Goal: Navigation & Orientation: Find specific page/section

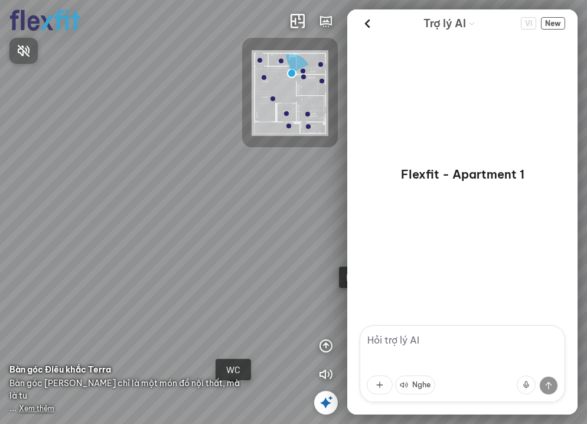
click at [265, 226] on div at bounding box center [293, 212] width 587 height 424
click at [365, 20] on icon at bounding box center [368, 24] width 18 height 18
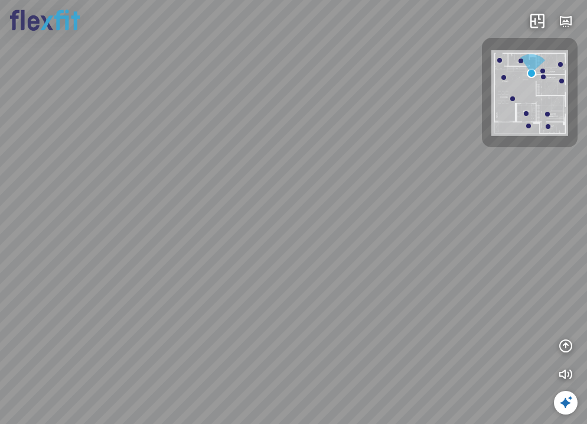
drag, startPoint x: 409, startPoint y: 260, endPoint x: 326, endPoint y: 265, distance: 84.1
click at [328, 264] on div "Bếp WC Phòng ngủ master Phòng ngủ Phòng ngủ" at bounding box center [293, 212] width 587 height 424
drag, startPoint x: 382, startPoint y: 248, endPoint x: 217, endPoint y: 268, distance: 166.6
click at [217, 268] on div "Bếp WC Phòng ngủ master Phòng ngủ Phòng ngủ" at bounding box center [293, 212] width 587 height 424
drag, startPoint x: 421, startPoint y: 225, endPoint x: 293, endPoint y: 238, distance: 128.3
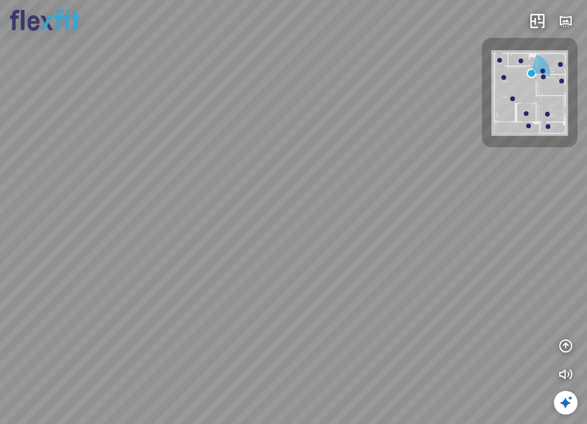
click at [293, 238] on div "Bếp WC Phòng ngủ master Phòng ngủ Phòng ngủ" at bounding box center [293, 212] width 587 height 424
drag, startPoint x: 382, startPoint y: 252, endPoint x: 280, endPoint y: 265, distance: 103.0
click at [280, 265] on div "Bếp WC Phòng ngủ master Phòng ngủ Phòng ngủ" at bounding box center [293, 212] width 587 height 424
drag, startPoint x: 367, startPoint y: 256, endPoint x: 360, endPoint y: 164, distance: 92.4
click at [394, 134] on div "Bếp WC Phòng ngủ master Phòng ngủ Phòng ngủ" at bounding box center [293, 212] width 587 height 424
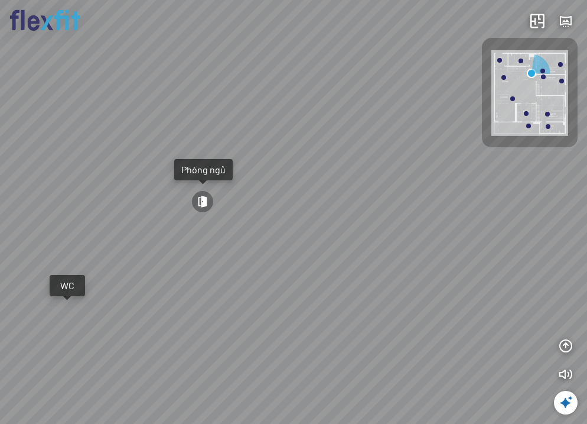
drag, startPoint x: 196, startPoint y: 220, endPoint x: 455, endPoint y: 253, distance: 260.9
click at [455, 253] on div "Bếp WC Phòng ngủ master Phòng ngủ Phòng ngủ" at bounding box center [293, 212] width 587 height 424
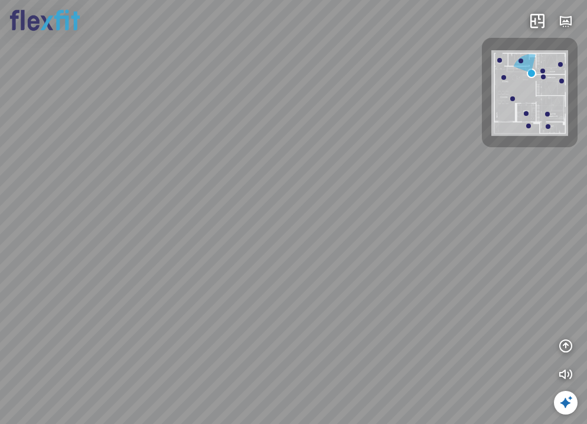
drag, startPoint x: 263, startPoint y: 261, endPoint x: 435, endPoint y: 247, distance: 172.5
click at [431, 247] on div "Bếp WC Phòng ngủ master Phòng ngủ Phòng ngủ" at bounding box center [293, 212] width 587 height 424
drag, startPoint x: 273, startPoint y: 240, endPoint x: 550, endPoint y: 273, distance: 279.1
click at [539, 271] on div "Bếp WC Phòng ngủ master Phòng ngủ Phòng ngủ" at bounding box center [293, 212] width 587 height 424
drag, startPoint x: 365, startPoint y: 262, endPoint x: 493, endPoint y: 284, distance: 129.6
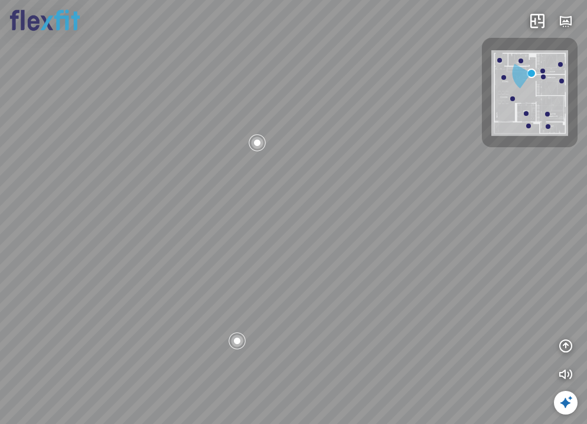
click at [490, 282] on div "Bếp WC Phòng ngủ master Phòng ngủ Phòng ngủ" at bounding box center [293, 212] width 587 height 424
drag, startPoint x: 400, startPoint y: 287, endPoint x: 464, endPoint y: 305, distance: 67.1
click at [464, 305] on div "Bếp WC Phòng ngủ master Phòng ngủ Phòng ngủ" at bounding box center [293, 212] width 587 height 424
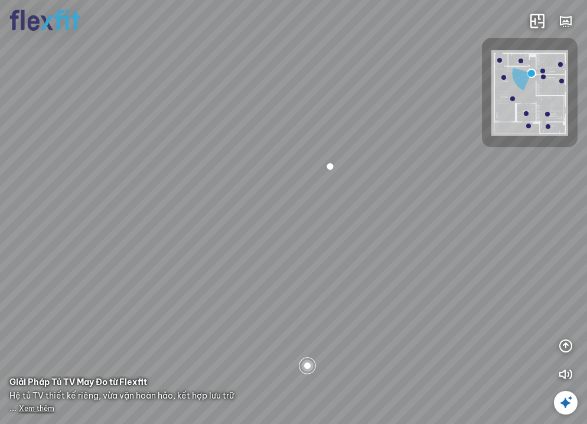
drag, startPoint x: 356, startPoint y: 292, endPoint x: 506, endPoint y: 310, distance: 150.5
click at [504, 310] on div "Bếp WC Phòng ngủ master Phòng ngủ Phòng ngủ" at bounding box center [293, 212] width 587 height 424
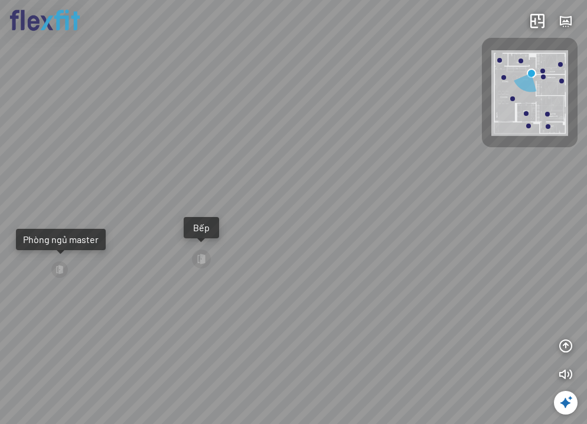
drag, startPoint x: 302, startPoint y: 308, endPoint x: 476, endPoint y: 284, distance: 175.9
click at [476, 284] on div "Bếp WC Phòng ngủ master Phòng ngủ Phòng ngủ" at bounding box center [293, 212] width 587 height 424
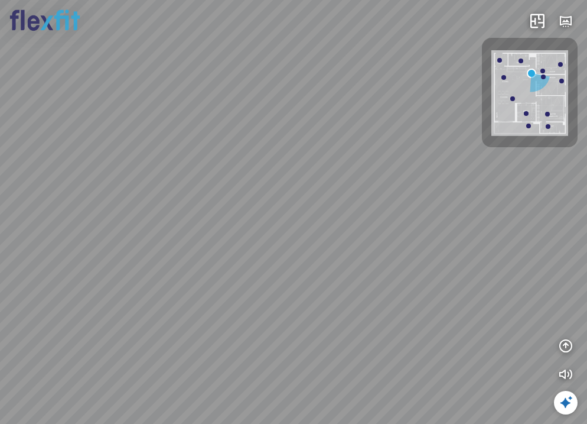
drag, startPoint x: 254, startPoint y: 279, endPoint x: 430, endPoint y: 350, distance: 189.3
click at [421, 346] on div "Bếp WC Phòng ngủ master Phòng ngủ Phòng ngủ" at bounding box center [293, 212] width 587 height 424
drag, startPoint x: 311, startPoint y: 237, endPoint x: 501, endPoint y: 195, distance: 194.2
click at [501, 195] on div "Bếp WC Phòng ngủ master Phòng ngủ Phòng ngủ" at bounding box center [293, 212] width 587 height 424
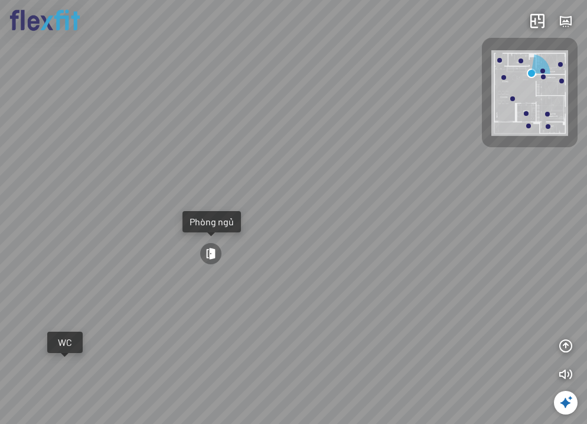
drag, startPoint x: 272, startPoint y: 326, endPoint x: 352, endPoint y: 246, distance: 112.8
click at [347, 251] on div "Bếp WC Phòng ngủ master Phòng ngủ Phòng ngủ" at bounding box center [293, 212] width 587 height 424
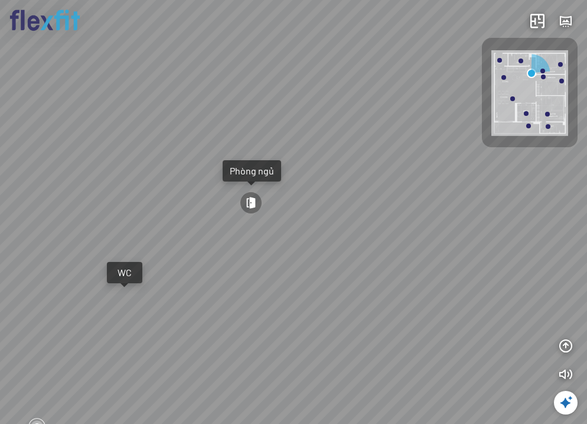
drag, startPoint x: 278, startPoint y: 283, endPoint x: 365, endPoint y: 288, distance: 87.0
click at [365, 289] on div "Bếp WC Phòng ngủ master Phòng ngủ Phòng ngủ" at bounding box center [293, 212] width 587 height 424
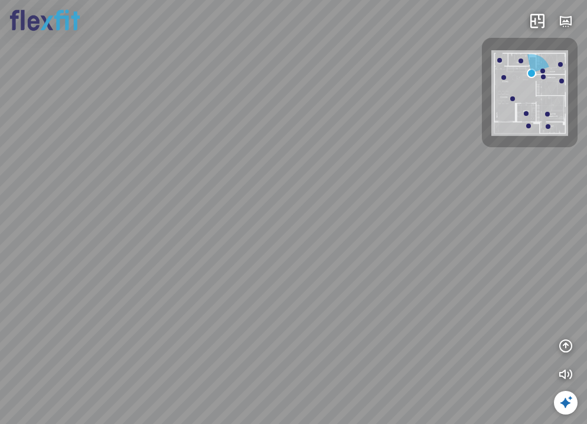
drag, startPoint x: 342, startPoint y: 271, endPoint x: 266, endPoint y: 271, distance: 76.2
click at [266, 271] on div "Bếp WC Phòng ngủ master Phòng ngủ Phòng ngủ" at bounding box center [293, 212] width 587 height 424
click at [546, 114] on div at bounding box center [547, 114] width 5 height 5
drag, startPoint x: 417, startPoint y: 272, endPoint x: 418, endPoint y: 307, distance: 35.5
click at [418, 307] on div "Phòng khách Phòng tắm" at bounding box center [293, 212] width 587 height 424
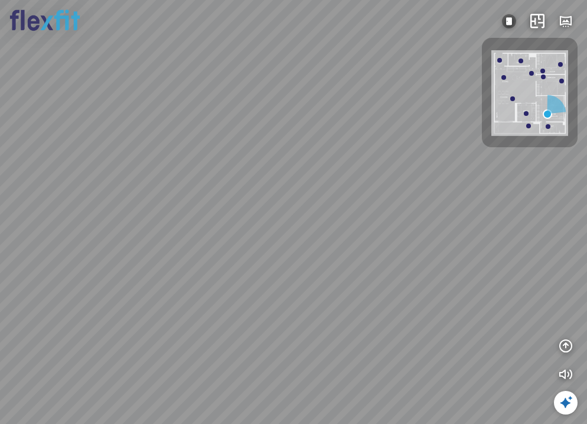
drag, startPoint x: 416, startPoint y: 307, endPoint x: 73, endPoint y: 311, distance: 342.7
click at [100, 311] on div "Phòng khách Phòng tắm" at bounding box center [293, 212] width 587 height 424
drag, startPoint x: 327, startPoint y: 298, endPoint x: 180, endPoint y: 293, distance: 147.2
click at [185, 294] on div "Phòng khách Phòng tắm" at bounding box center [293, 212] width 587 height 424
drag, startPoint x: 354, startPoint y: 301, endPoint x: 268, endPoint y: 294, distance: 86.6
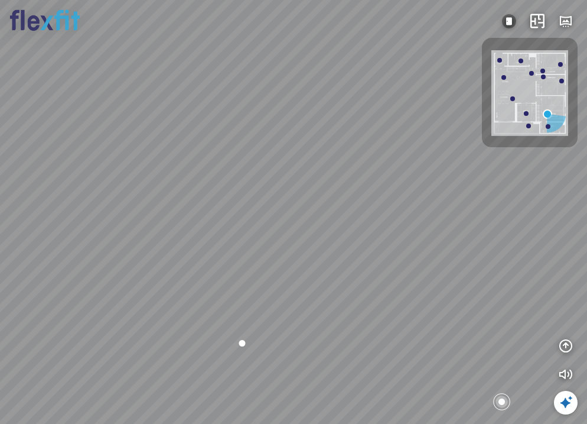
click at [268, 294] on div "Phòng khách Phòng tắm" at bounding box center [293, 212] width 587 height 424
drag, startPoint x: 323, startPoint y: 277, endPoint x: 274, endPoint y: 279, distance: 49.1
click at [275, 279] on div "Phòng khách Phòng tắm" at bounding box center [293, 212] width 587 height 424
drag, startPoint x: 374, startPoint y: 286, endPoint x: 278, endPoint y: 245, distance: 104.6
click at [279, 240] on div "Phòng khách Phòng tắm" at bounding box center [293, 212] width 587 height 424
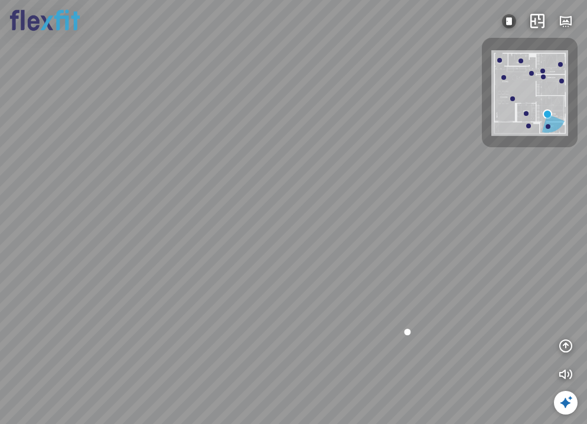
drag, startPoint x: 271, startPoint y: 255, endPoint x: 346, endPoint y: 256, distance: 75.0
click at [346, 256] on div "Phòng khách Phòng tắm" at bounding box center [293, 212] width 587 height 424
drag, startPoint x: 187, startPoint y: 298, endPoint x: 416, endPoint y: 264, distance: 231.3
click at [415, 264] on div "Phòng khách Phòng tắm" at bounding box center [293, 212] width 587 height 424
drag, startPoint x: 182, startPoint y: 290, endPoint x: 464, endPoint y: 245, distance: 286.0
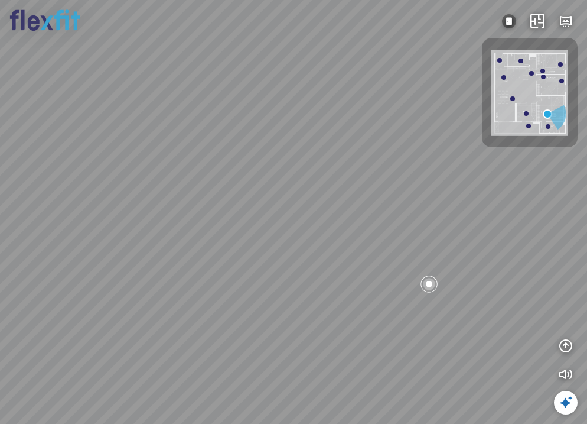
click at [464, 245] on div "Phòng khách Phòng tắm" at bounding box center [293, 212] width 587 height 424
drag, startPoint x: 183, startPoint y: 288, endPoint x: 378, endPoint y: 255, distance: 198.4
click at [378, 255] on div "Phòng khách Phòng tắm" at bounding box center [293, 212] width 587 height 424
drag, startPoint x: 304, startPoint y: 271, endPoint x: 462, endPoint y: 255, distance: 158.6
click at [462, 255] on div "Phòng khách Phòng tắm" at bounding box center [293, 212] width 587 height 424
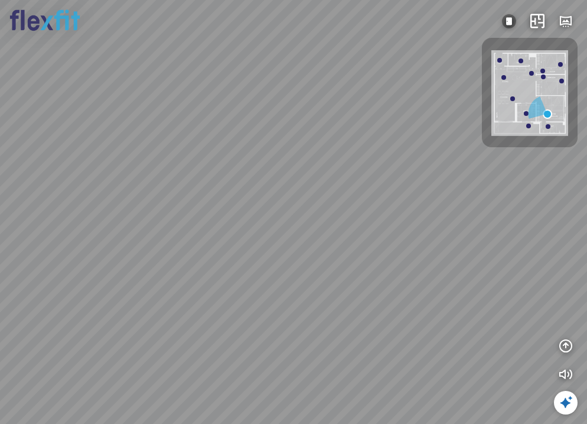
drag, startPoint x: 221, startPoint y: 282, endPoint x: 396, endPoint y: 271, distance: 175.2
click at [396, 272] on div "Phòng khách Phòng tắm" at bounding box center [293, 212] width 587 height 424
drag, startPoint x: 306, startPoint y: 239, endPoint x: 164, endPoint y: 248, distance: 142.1
click at [164, 248] on div "Phòng khách Phòng tắm" at bounding box center [293, 212] width 587 height 424
drag, startPoint x: 248, startPoint y: 240, endPoint x: 234, endPoint y: 441, distance: 200.8
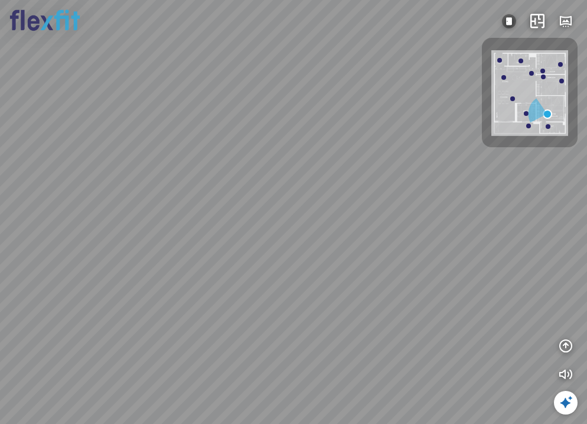
click at [234, 423] on html "Phòng khách Phòng tắm INFO: krpano 1.20.8 (build 2020-09-15) INFO: HTML5/Deskto…" at bounding box center [293, 212] width 587 height 424
drag, startPoint x: 399, startPoint y: 357, endPoint x: 421, endPoint y: 320, distance: 43.5
click at [559, 314] on div "Phòng khách Phòng tắm" at bounding box center [293, 212] width 587 height 424
drag, startPoint x: 263, startPoint y: 332, endPoint x: 437, endPoint y: 272, distance: 184.2
click at [444, 274] on div "Phòng khách Phòng tắm" at bounding box center [293, 212] width 587 height 424
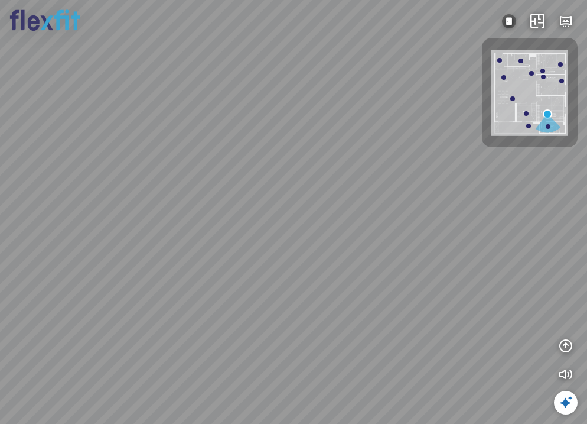
drag, startPoint x: 220, startPoint y: 313, endPoint x: 461, endPoint y: 297, distance: 242.2
click at [461, 297] on div "Phòng khách Phòng tắm" at bounding box center [293, 212] width 587 height 424
drag, startPoint x: 248, startPoint y: 310, endPoint x: 401, endPoint y: 300, distance: 154.0
click at [401, 300] on div "Phòng khách Phòng tắm" at bounding box center [293, 212] width 587 height 424
drag, startPoint x: 285, startPoint y: 298, endPoint x: 275, endPoint y: 305, distance: 12.6
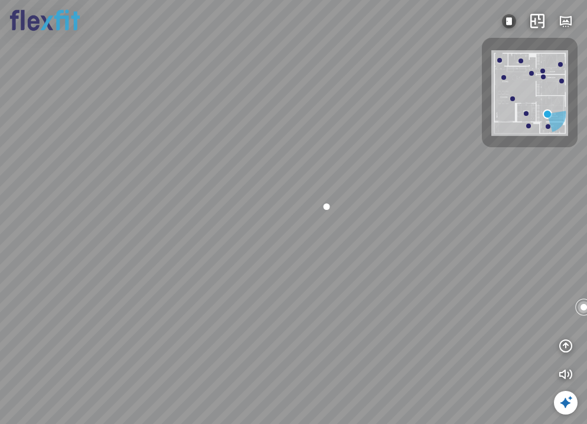
click at [277, 308] on div "Phòng khách Phòng tắm" at bounding box center [293, 212] width 587 height 424
drag, startPoint x: 312, startPoint y: 333, endPoint x: 338, endPoint y: 272, distance: 66.7
click at [338, 272] on div "Phòng khách Phòng tắm" at bounding box center [293, 212] width 587 height 424
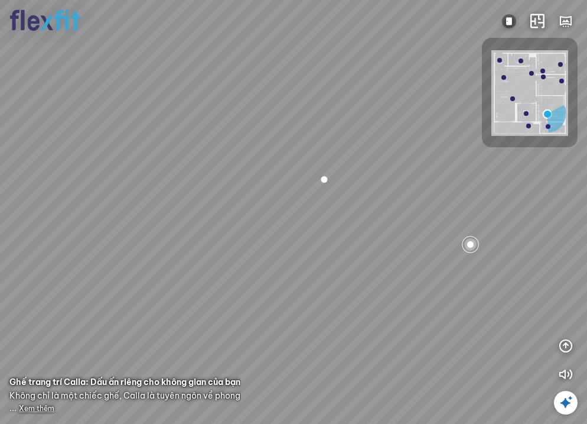
click at [542, 78] on div at bounding box center [543, 76] width 5 height 5
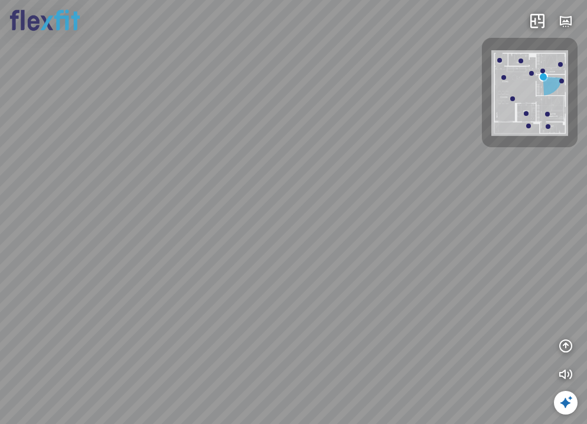
drag, startPoint x: 318, startPoint y: 288, endPoint x: 524, endPoint y: 243, distance: 211.0
click at [524, 243] on div "Phòng khách" at bounding box center [293, 212] width 587 height 424
drag, startPoint x: 297, startPoint y: 279, endPoint x: 562, endPoint y: 183, distance: 281.7
click at [551, 188] on div "Phòng khách" at bounding box center [293, 212] width 587 height 424
drag, startPoint x: 238, startPoint y: 251, endPoint x: 538, endPoint y: 191, distance: 305.4
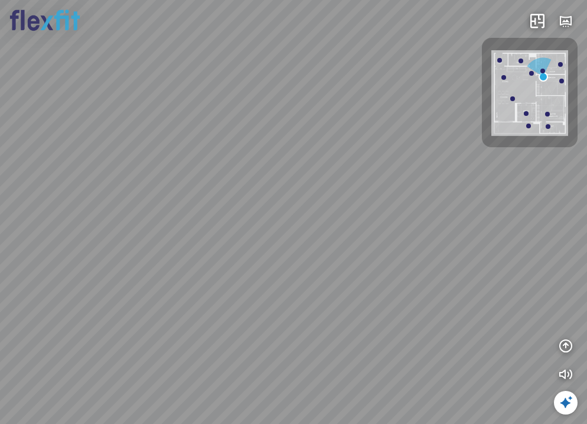
click at [538, 191] on div "Phòng khách" at bounding box center [293, 212] width 587 height 424
drag, startPoint x: 414, startPoint y: 229, endPoint x: 378, endPoint y: 308, distance: 86.7
click at [378, 308] on div "Phòng khách" at bounding box center [293, 212] width 587 height 424
drag, startPoint x: 365, startPoint y: 272, endPoint x: 451, endPoint y: 321, distance: 99.7
click at [451, 321] on div "Phòng khách" at bounding box center [293, 212] width 587 height 424
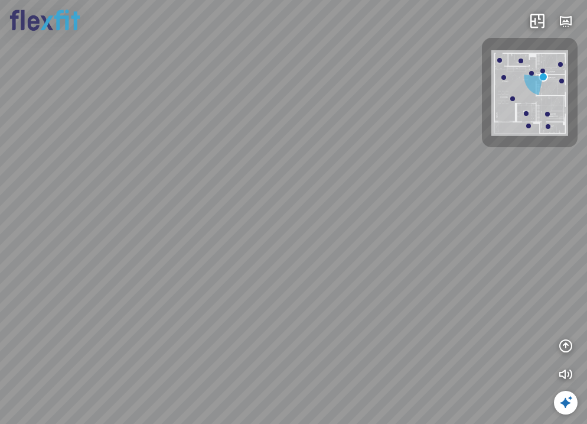
drag, startPoint x: 330, startPoint y: 313, endPoint x: 497, endPoint y: 317, distance: 167.8
click at [493, 317] on div "Phòng khách" at bounding box center [293, 212] width 587 height 424
drag, startPoint x: 239, startPoint y: 251, endPoint x: 461, endPoint y: 243, distance: 222.3
click at [464, 245] on div "Phòng khách" at bounding box center [293, 212] width 587 height 424
drag, startPoint x: 339, startPoint y: 250, endPoint x: 190, endPoint y: 251, distance: 149.5
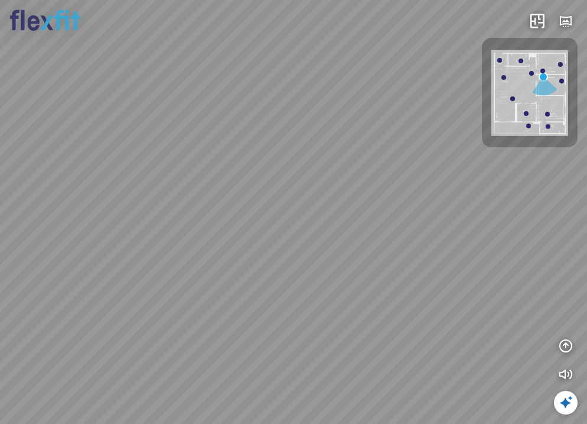
click at [190, 251] on div "Phòng khách" at bounding box center [293, 212] width 587 height 424
click at [541, 71] on div at bounding box center [543, 71] width 5 height 5
drag, startPoint x: 375, startPoint y: 218, endPoint x: 64, endPoint y: 146, distance: 319.0
click at [64, 141] on div at bounding box center [293, 212] width 587 height 424
drag, startPoint x: 201, startPoint y: 192, endPoint x: 440, endPoint y: 210, distance: 239.4
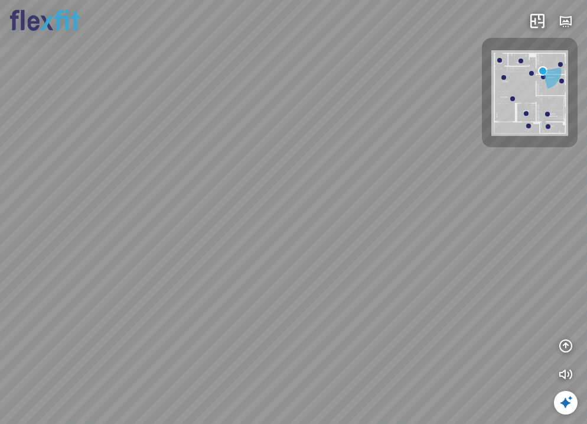
click at [587, 170] on html "INFO: krpano 1.20.8 (build 2020-09-15) INFO: HTML5/Desktop - Chrome 138.0 - Web…" at bounding box center [293, 212] width 587 height 424
drag, startPoint x: 181, startPoint y: 247, endPoint x: 399, endPoint y: 237, distance: 218.8
click at [399, 237] on div at bounding box center [293, 212] width 587 height 424
drag, startPoint x: 300, startPoint y: 239, endPoint x: 207, endPoint y: 245, distance: 93.0
click at [207, 245] on div at bounding box center [293, 212] width 587 height 424
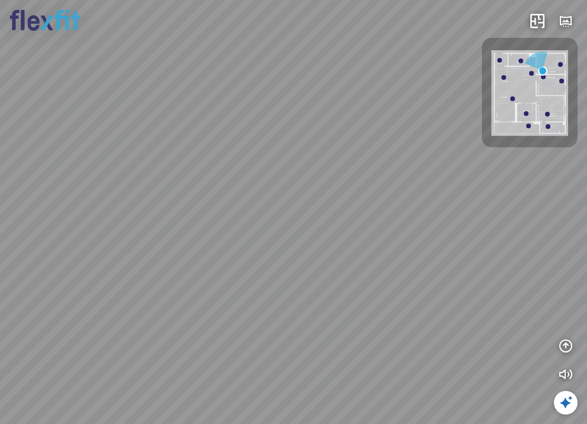
drag, startPoint x: 415, startPoint y: 240, endPoint x: 334, endPoint y: 272, distance: 87.3
click at [334, 272] on div at bounding box center [293, 212] width 587 height 424
drag, startPoint x: 342, startPoint y: 279, endPoint x: 284, endPoint y: 315, distance: 67.9
click at [284, 315] on div at bounding box center [293, 212] width 587 height 424
drag, startPoint x: 367, startPoint y: 287, endPoint x: 279, endPoint y: 328, distance: 96.7
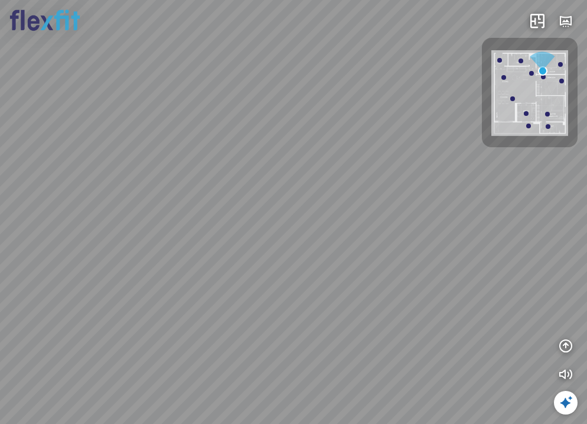
click at [279, 328] on div at bounding box center [293, 212] width 587 height 424
drag, startPoint x: 419, startPoint y: 298, endPoint x: 454, endPoint y: 307, distance: 35.8
click at [442, 311] on div at bounding box center [293, 212] width 587 height 424
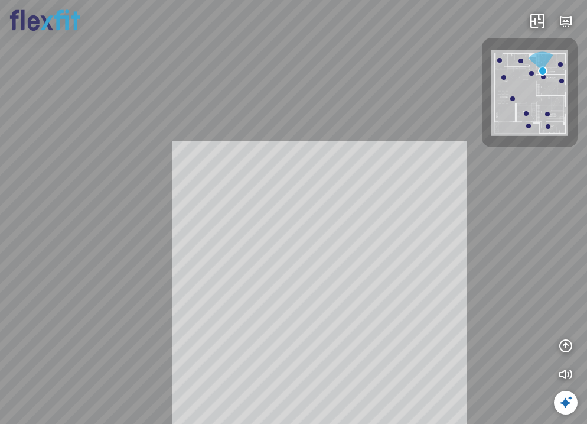
click at [295, 296] on div "INFO: krpano 1.20.8 (build 2020-09-15) INFO: HTML5/Desktop - Chrome 138.0 - Web…" at bounding box center [293, 212] width 587 height 424
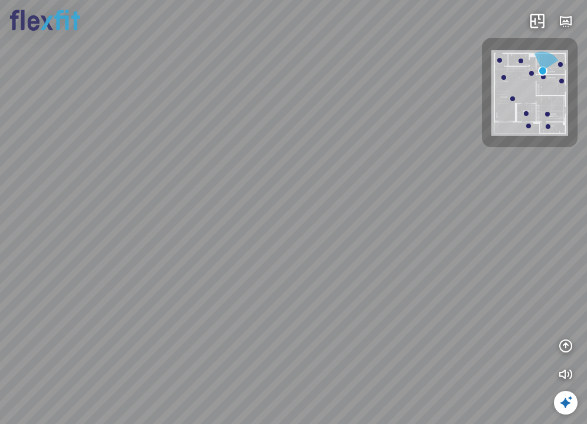
drag, startPoint x: 375, startPoint y: 301, endPoint x: 294, endPoint y: 189, distance: 138.3
click at [291, 189] on div at bounding box center [293, 212] width 587 height 424
drag
click at [320, 292] on div at bounding box center [293, 212] width 587 height 424
drag, startPoint x: 338, startPoint y: 284, endPoint x: 317, endPoint y: 231, distance: 56.5
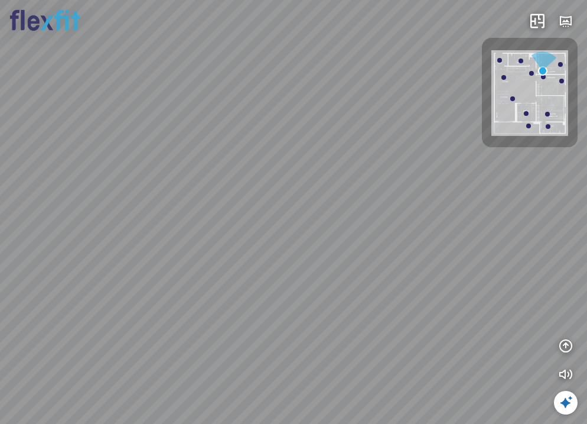
click at [316, 230] on div at bounding box center [293, 212] width 587 height 424
drag, startPoint x: 304, startPoint y: 187, endPoint x: 426, endPoint y: 292, distance: 160.5
click at [426, 290] on div at bounding box center [293, 212] width 587 height 424
drag, startPoint x: 279, startPoint y: 256, endPoint x: 356, endPoint y: 347, distance: 119.0
click at [356, 347] on div at bounding box center [293, 212] width 587 height 424
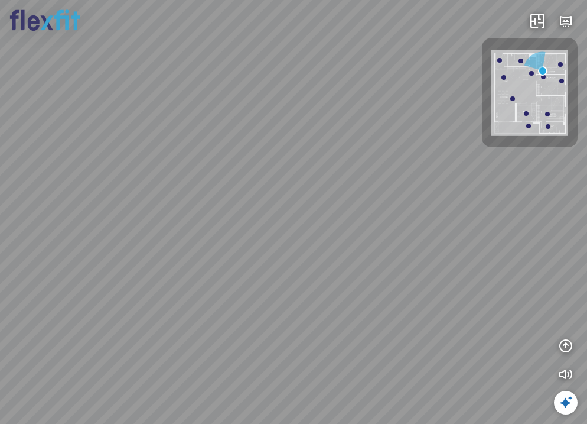
click at [560, 64] on div at bounding box center [560, 64] width 5 height 5
drag, startPoint x: 274, startPoint y: 277, endPoint x: 397, endPoint y: 285, distance: 123.2
click at [396, 285] on div at bounding box center [293, 212] width 587 height 424
drag, startPoint x: 254, startPoint y: 307, endPoint x: 446, endPoint y: 230, distance: 206.6
click at [446, 230] on div at bounding box center [293, 212] width 587 height 424
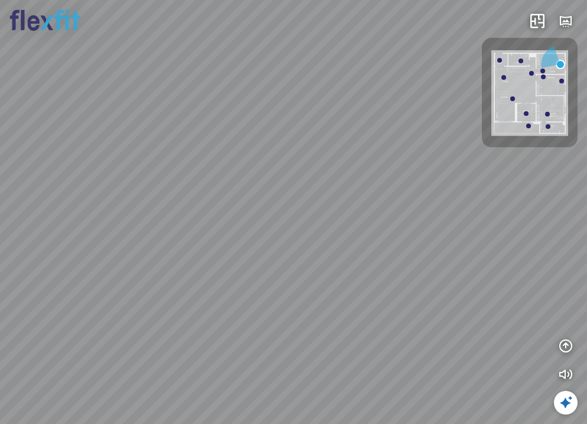
drag, startPoint x: 228, startPoint y: 212, endPoint x: 433, endPoint y: 195, distance: 205.7
click at [430, 196] on div at bounding box center [293, 212] width 587 height 424
click at [443, 272] on div at bounding box center [293, 212] width 587 height 424
drag, startPoint x: 364, startPoint y: 232, endPoint x: 275, endPoint y: 336, distance: 136.6
click at [275, 334] on div at bounding box center [293, 212] width 587 height 424
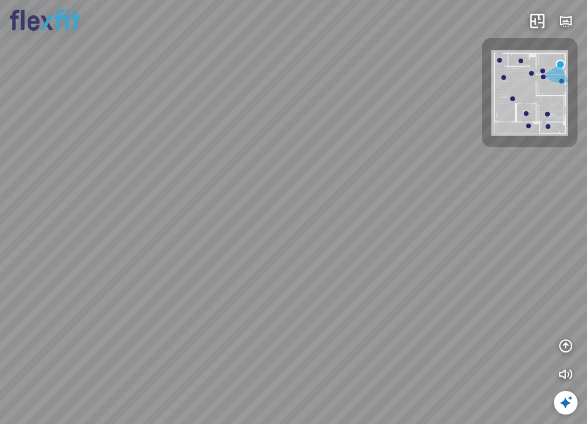
click at [406, 171] on div at bounding box center [293, 212] width 587 height 424
drag, startPoint x: 319, startPoint y: 239, endPoint x: 211, endPoint y: 290, distance: 119.5
click at [211, 290] on div at bounding box center [293, 212] width 587 height 424
click at [199, 279] on div at bounding box center [293, 212] width 587 height 424
click at [221, 272] on div at bounding box center [293, 212] width 587 height 424
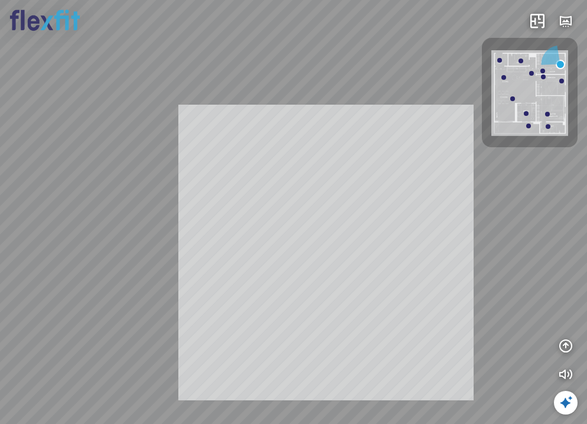
click at [443, 241] on div "INFO: krpano 1.20.8 (build 2020-09-15) INFO: HTML5/Desktop - Chrome 138.0 - Web…" at bounding box center [293, 212] width 587 height 424
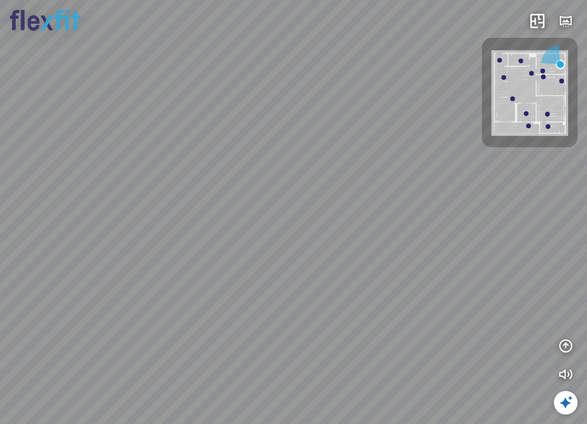
click at [536, 225] on div at bounding box center [293, 212] width 587 height 424
click at [162, 229] on div at bounding box center [293, 212] width 587 height 424
click at [261, 258] on div at bounding box center [293, 212] width 587 height 424
click at [526, 113] on div at bounding box center [526, 113] width 5 height 5
drag, startPoint x: 337, startPoint y: 250, endPoint x: 376, endPoint y: 349, distance: 106.6
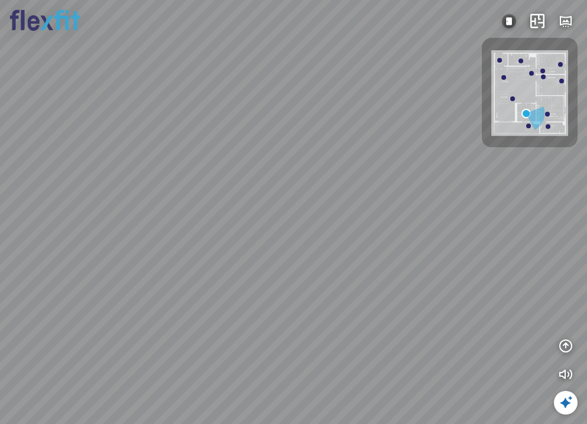
click at [376, 349] on div at bounding box center [293, 212] width 587 height 424
drag, startPoint x: 419, startPoint y: 325, endPoint x: 218, endPoint y: 320, distance: 200.9
click at [216, 321] on div at bounding box center [293, 212] width 587 height 424
drag, startPoint x: 392, startPoint y: 304, endPoint x: 155, endPoint y: 282, distance: 237.3
click at [161, 285] on div at bounding box center [293, 212] width 587 height 424
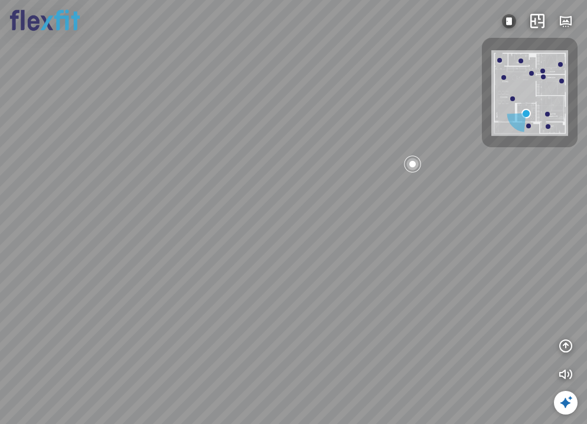
drag, startPoint x: 392, startPoint y: 255, endPoint x: 308, endPoint y: 236, distance: 85.6
click at [308, 236] on div at bounding box center [293, 212] width 587 height 424
drag, startPoint x: 306, startPoint y: 321, endPoint x: 277, endPoint y: 253, distance: 74.1
click at [280, 256] on div at bounding box center [293, 212] width 587 height 424
drag, startPoint x: 334, startPoint y: 307, endPoint x: 135, endPoint y: 275, distance: 201.7
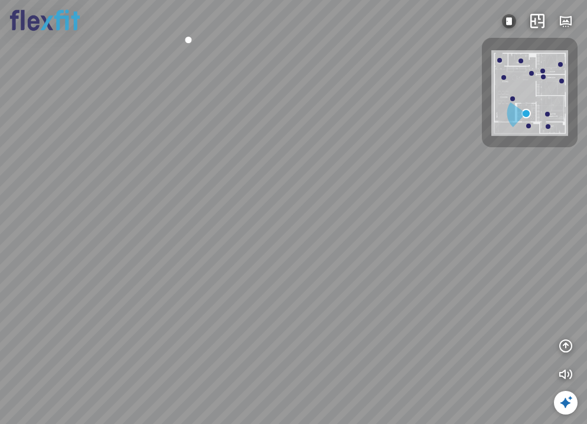
click at [135, 275] on div at bounding box center [293, 212] width 587 height 424
drag, startPoint x: 232, startPoint y: 286, endPoint x: 194, endPoint y: 184, distance: 109.0
click at [199, 195] on div at bounding box center [293, 212] width 587 height 424
drag, startPoint x: 357, startPoint y: 219, endPoint x: 290, endPoint y: 232, distance: 68.0
click at [290, 232] on div at bounding box center [293, 212] width 587 height 424
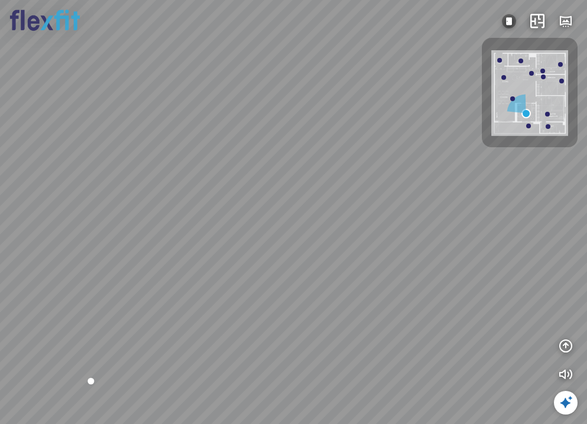
drag, startPoint x: 354, startPoint y: 235, endPoint x: 231, endPoint y: 304, distance: 141.5
click at [231, 304] on div at bounding box center [293, 212] width 587 height 424
drag, startPoint x: 284, startPoint y: 282, endPoint x: 256, endPoint y: 308, distance: 38.5
click at [256, 308] on div at bounding box center [293, 212] width 587 height 424
click at [509, 99] on img at bounding box center [530, 93] width 77 height 86
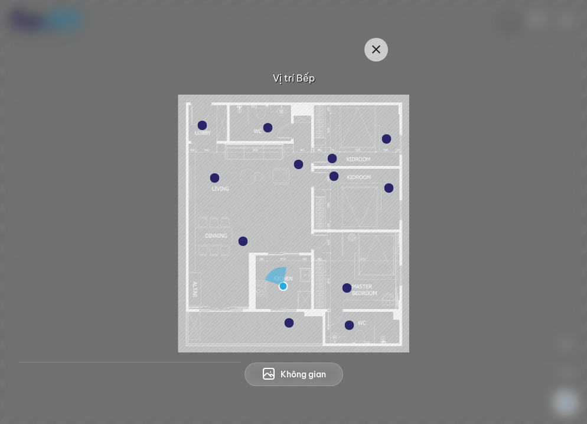
click at [242, 239] on div at bounding box center [242, 240] width 9 height 9
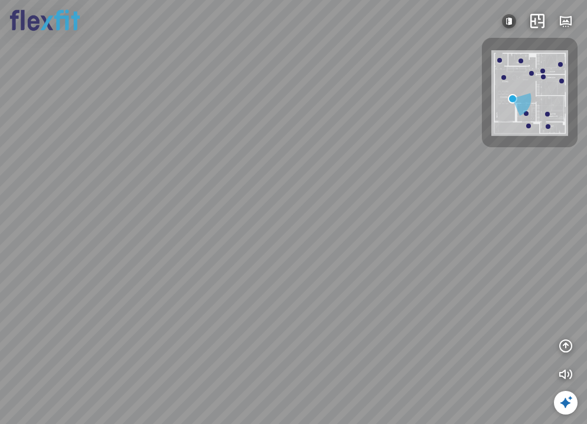
drag, startPoint x: 373, startPoint y: 264, endPoint x: 383, endPoint y: 186, distance: 78.7
click at [383, 186] on div at bounding box center [293, 212] width 587 height 424
drag, startPoint x: 381, startPoint y: 186, endPoint x: 561, endPoint y: 203, distance: 181.1
click at [541, 220] on div at bounding box center [293, 212] width 587 height 424
drag, startPoint x: 384, startPoint y: 251, endPoint x: 489, endPoint y: 243, distance: 105.4
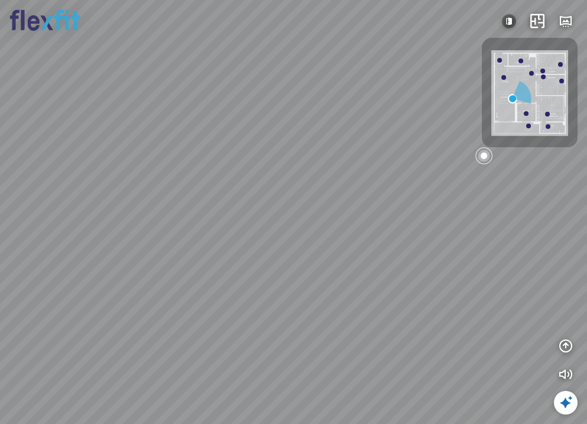
click at [492, 262] on div at bounding box center [293, 212] width 587 height 424
drag, startPoint x: 197, startPoint y: 265, endPoint x: 409, endPoint y: 271, distance: 211.6
click at [402, 271] on div at bounding box center [293, 212] width 587 height 424
drag, startPoint x: 268, startPoint y: 261, endPoint x: 444, endPoint y: 253, distance: 176.2
click at [444, 253] on div at bounding box center [293, 212] width 587 height 424
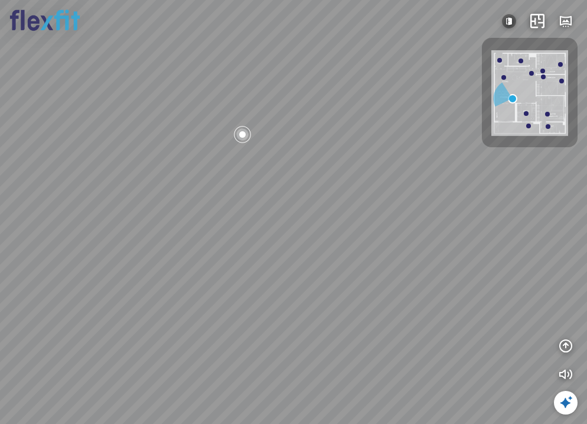
drag, startPoint x: 307, startPoint y: 220, endPoint x: 418, endPoint y: 284, distance: 128.1
click at [418, 284] on div at bounding box center [293, 212] width 587 height 424
drag, startPoint x: 314, startPoint y: 301, endPoint x: 345, endPoint y: 314, distance: 33.4
click at [336, 313] on div at bounding box center [293, 212] width 587 height 424
drag, startPoint x: 238, startPoint y: 301, endPoint x: 318, endPoint y: 303, distance: 79.8
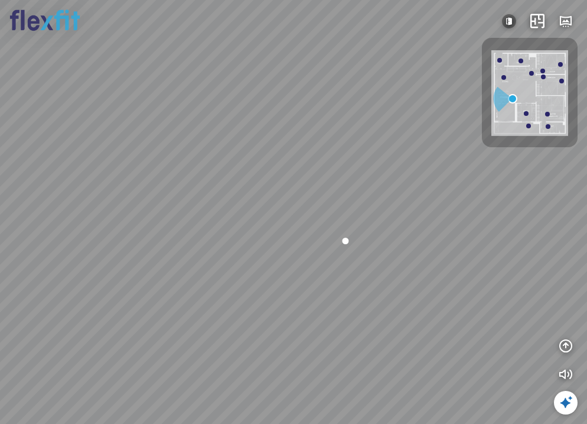
click at [316, 304] on div at bounding box center [293, 212] width 587 height 424
drag, startPoint x: 232, startPoint y: 304, endPoint x: 426, endPoint y: 178, distance: 231.6
click at [414, 185] on div at bounding box center [293, 212] width 587 height 424
drag, startPoint x: 194, startPoint y: 210, endPoint x: 378, endPoint y: 202, distance: 183.9
click at [372, 202] on div at bounding box center [293, 212] width 587 height 424
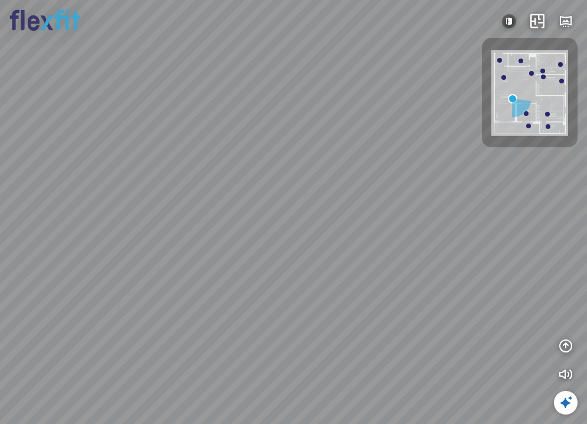
drag, startPoint x: 248, startPoint y: 241, endPoint x: 336, endPoint y: 295, distance: 103.2
click at [333, 292] on div at bounding box center [293, 212] width 587 height 424
drag, startPoint x: 278, startPoint y: 268, endPoint x: 344, endPoint y: 268, distance: 66.2
click at [334, 268] on div at bounding box center [293, 212] width 587 height 424
drag, startPoint x: 283, startPoint y: 257, endPoint x: 336, endPoint y: 258, distance: 53.2
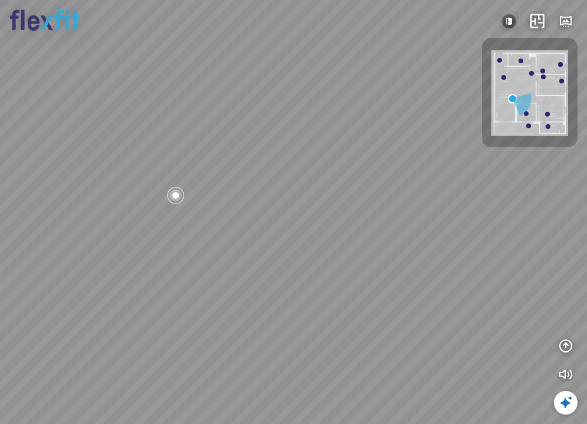
click at [334, 258] on div at bounding box center [293, 212] width 587 height 424
drag, startPoint x: 402, startPoint y: 226, endPoint x: 406, endPoint y: 180, distance: 45.6
click at [408, 183] on div at bounding box center [293, 212] width 587 height 424
drag, startPoint x: 409, startPoint y: 226, endPoint x: 378, endPoint y: 148, distance: 84.0
click at [380, 151] on div at bounding box center [293, 212] width 587 height 424
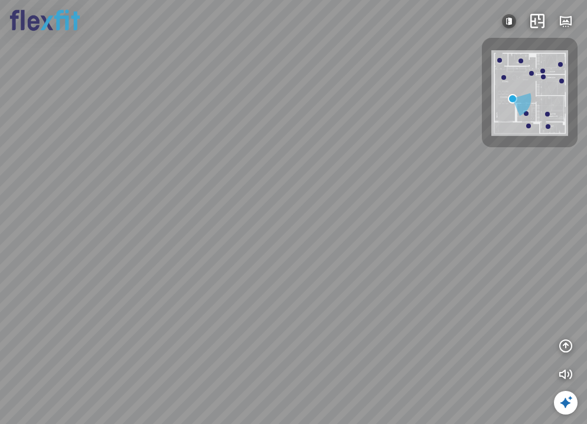
drag, startPoint x: 369, startPoint y: 175, endPoint x: 346, endPoint y: 176, distance: 23.0
click at [346, 176] on div at bounding box center [293, 212] width 587 height 424
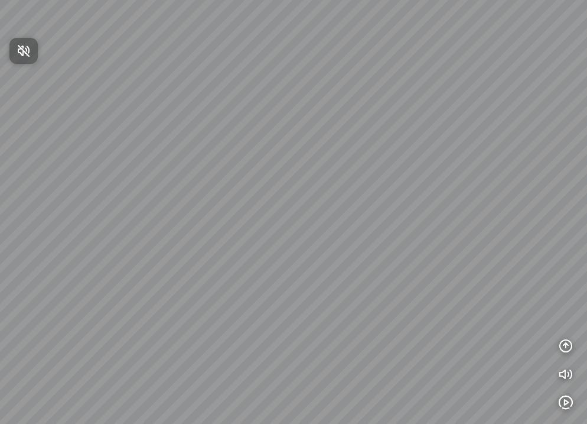
drag, startPoint x: 222, startPoint y: 286, endPoint x: 300, endPoint y: 212, distance: 107.4
click at [300, 212] on div at bounding box center [293, 212] width 587 height 424
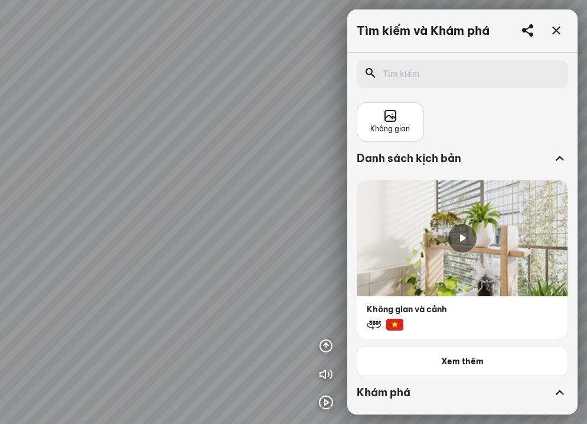
drag, startPoint x: 227, startPoint y: 210, endPoint x: 212, endPoint y: 119, distance: 93.0
click at [212, 119] on div at bounding box center [293, 212] width 587 height 424
drag, startPoint x: 128, startPoint y: 236, endPoint x: 296, endPoint y: 218, distance: 168.8
click at [293, 214] on div at bounding box center [293, 212] width 587 height 424
drag, startPoint x: 140, startPoint y: 241, endPoint x: 222, endPoint y: 302, distance: 102.2
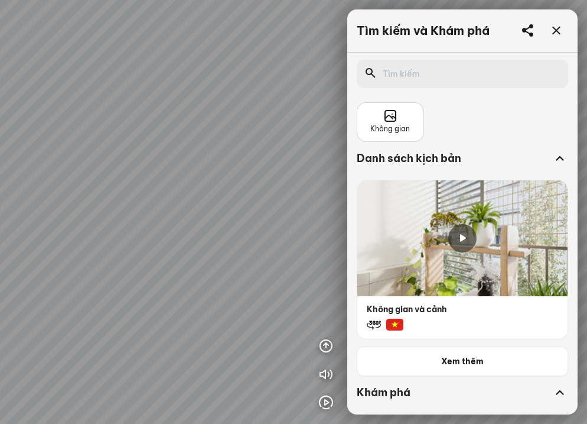
click at [224, 299] on div at bounding box center [293, 212] width 587 height 424
drag, startPoint x: 110, startPoint y: 298, endPoint x: 227, endPoint y: 236, distance: 132.2
click at [266, 226] on div at bounding box center [293, 212] width 587 height 424
drag, startPoint x: 88, startPoint y: 251, endPoint x: 230, endPoint y: 259, distance: 142.0
click at [252, 249] on div at bounding box center [293, 212] width 587 height 424
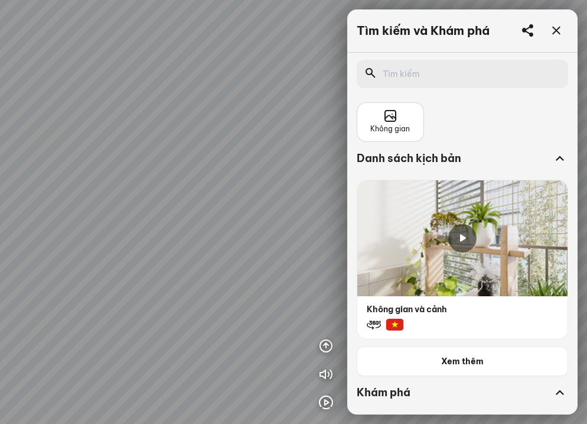
click at [304, 53] on div at bounding box center [293, 212] width 587 height 424
click at [555, 29] on icon at bounding box center [556, 31] width 14 height 14
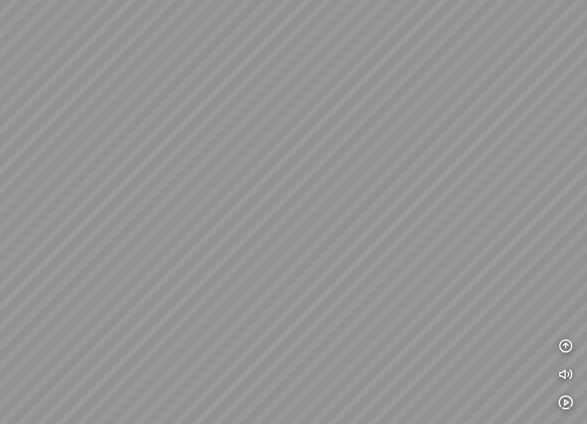
drag, startPoint x: 314, startPoint y: 214, endPoint x: 368, endPoint y: 213, distance: 54.4
click at [367, 212] on div at bounding box center [293, 212] width 587 height 424
drag, startPoint x: 135, startPoint y: 244, endPoint x: 369, endPoint y: 193, distance: 239.4
click at [452, 174] on div at bounding box center [293, 212] width 587 height 424
drag, startPoint x: 307, startPoint y: 220, endPoint x: 414, endPoint y: 186, distance: 112.3
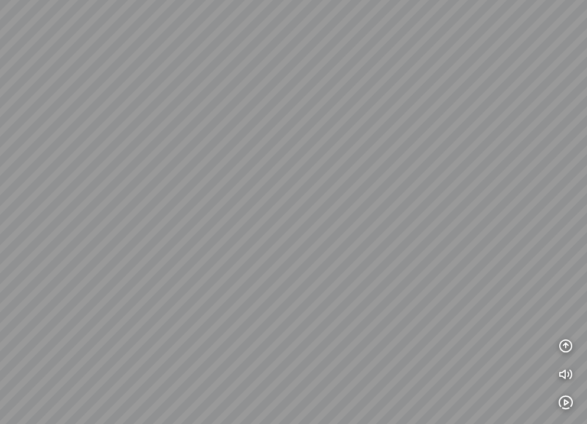
click at [391, 191] on div at bounding box center [293, 212] width 587 height 424
drag, startPoint x: 304, startPoint y: 225, endPoint x: 360, endPoint y: 216, distance: 57.3
click at [360, 216] on div at bounding box center [293, 212] width 587 height 424
drag, startPoint x: 353, startPoint y: 215, endPoint x: 540, endPoint y: 148, distance: 198.8
click at [540, 144] on div at bounding box center [293, 212] width 587 height 424
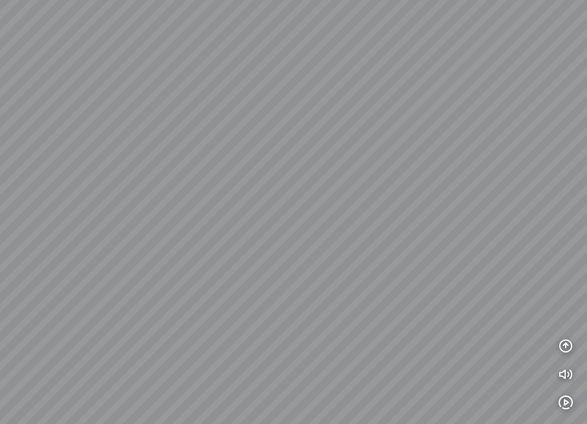
drag, startPoint x: 272, startPoint y: 199, endPoint x: 302, endPoint y: 267, distance: 74.9
click at [302, 267] on div at bounding box center [293, 212] width 587 height 424
drag, startPoint x: 326, startPoint y: 281, endPoint x: 266, endPoint y: 193, distance: 106.7
click at [266, 193] on div at bounding box center [293, 212] width 587 height 424
click at [564, 343] on icon "button" at bounding box center [566, 346] width 14 height 14
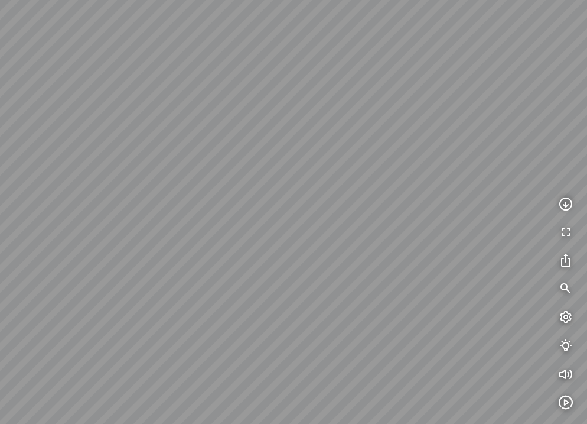
drag, startPoint x: 341, startPoint y: 232, endPoint x: 253, endPoint y: 262, distance: 92.9
click at [235, 265] on div at bounding box center [293, 212] width 587 height 424
drag, startPoint x: 385, startPoint y: 237, endPoint x: 347, endPoint y: 313, distance: 85.3
click at [347, 313] on div at bounding box center [293, 212] width 587 height 424
drag, startPoint x: 301, startPoint y: 292, endPoint x: 396, endPoint y: 259, distance: 101.5
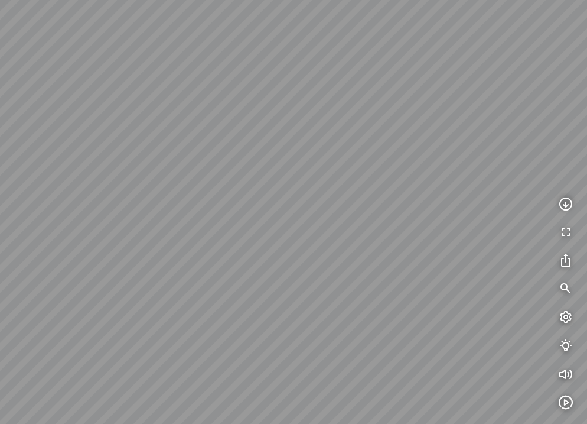
click at [396, 259] on div at bounding box center [293, 212] width 587 height 424
drag, startPoint x: 252, startPoint y: 306, endPoint x: 290, endPoint y: 278, distance: 46.9
click at [292, 275] on div at bounding box center [293, 212] width 587 height 424
drag, startPoint x: 274, startPoint y: 297, endPoint x: 343, endPoint y: 327, distance: 75.2
click at [342, 326] on div at bounding box center [293, 212] width 587 height 424
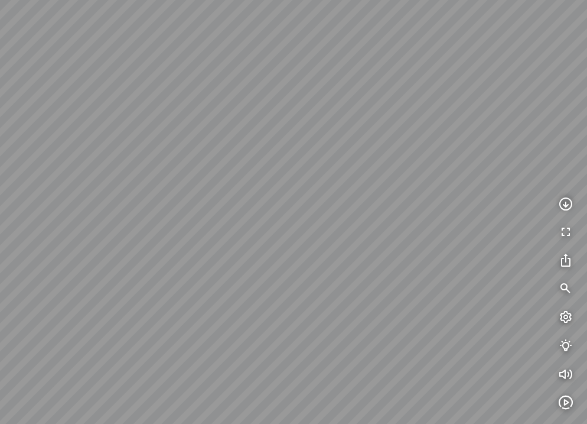
drag, startPoint x: 187, startPoint y: 325, endPoint x: 311, endPoint y: 346, distance: 126.4
click at [311, 346] on div at bounding box center [293, 212] width 587 height 424
drag, startPoint x: 217, startPoint y: 312, endPoint x: 391, endPoint y: 314, distance: 173.7
click at [389, 315] on div at bounding box center [293, 212] width 587 height 424
click at [562, 204] on icon "button" at bounding box center [566, 204] width 14 height 14
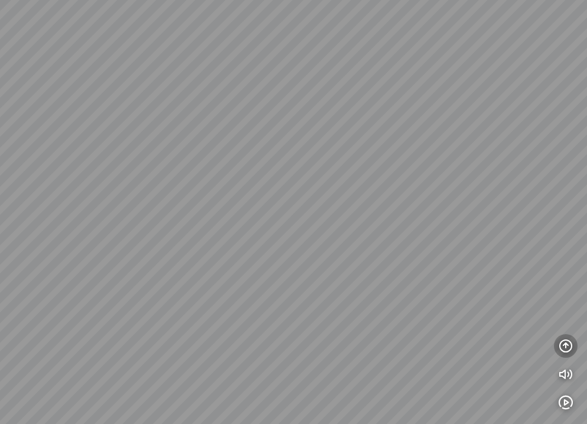
click at [566, 347] on icon "button" at bounding box center [566, 346] width 14 height 14
click at [566, 317] on icon "button" at bounding box center [566, 317] width 14 height 14
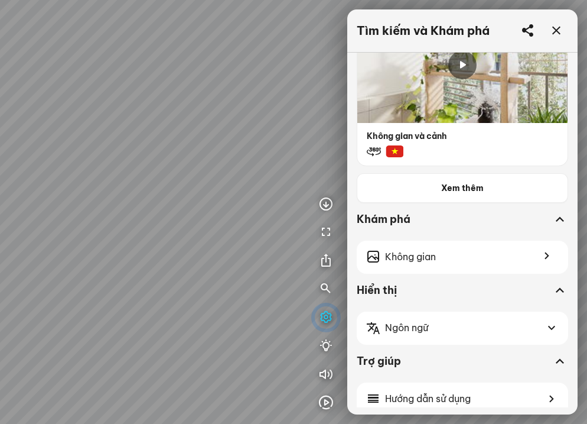
scroll to position [193, 0]
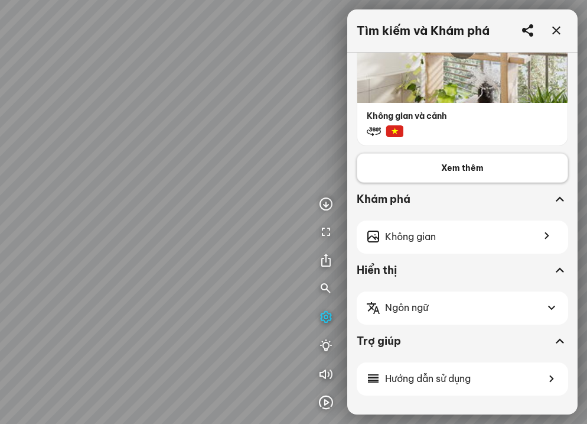
click at [466, 169] on span "Xem thêm" at bounding box center [462, 168] width 43 height 12
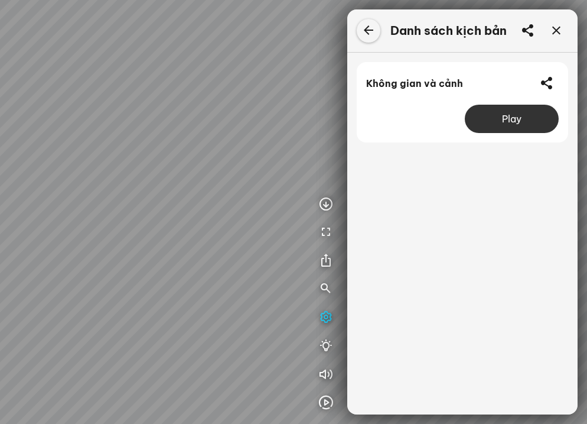
click at [370, 28] on icon at bounding box center [369, 31] width 14 height 14
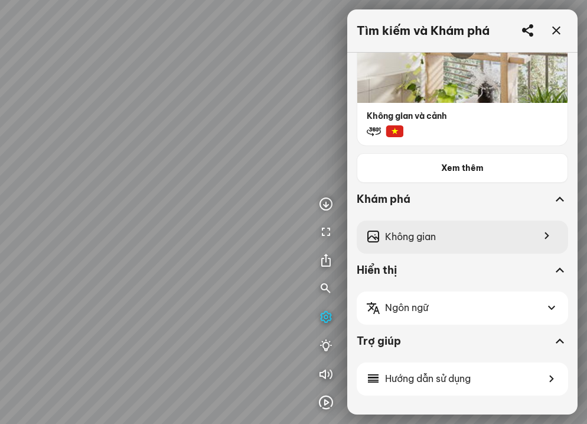
click at [430, 236] on span "Không gian" at bounding box center [410, 236] width 51 height 15
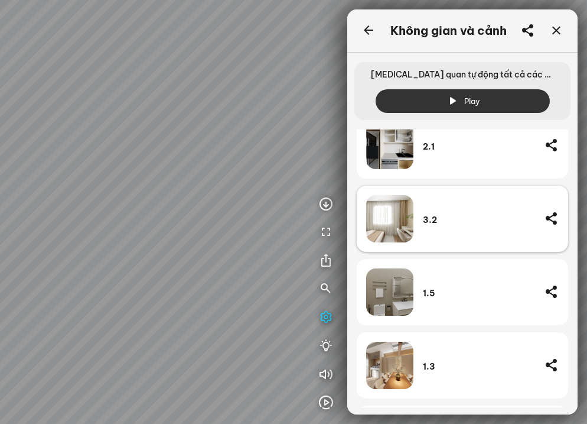
scroll to position [591, 0]
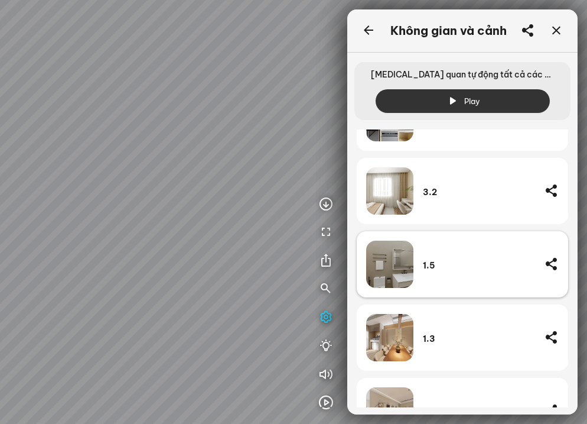
click at [379, 265] on img at bounding box center [389, 263] width 47 height 47
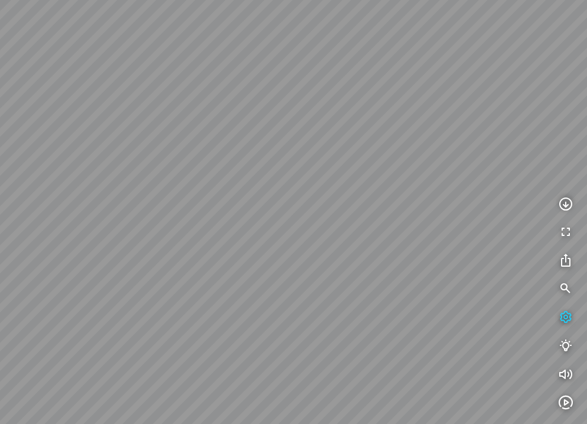
drag, startPoint x: 344, startPoint y: 293, endPoint x: 291, endPoint y: 123, distance: 178.5
click at [291, 123] on div at bounding box center [293, 212] width 587 height 424
drag, startPoint x: 398, startPoint y: 184, endPoint x: 325, endPoint y: 184, distance: 72.7
click at [325, 184] on div at bounding box center [293, 212] width 587 height 424
drag, startPoint x: 340, startPoint y: 182, endPoint x: 86, endPoint y: 264, distance: 267.6
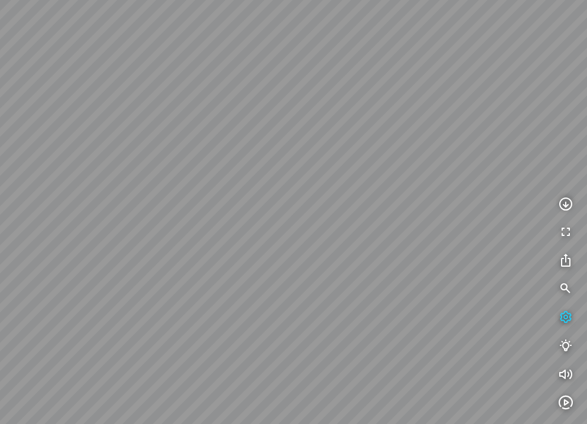
click at [84, 262] on div at bounding box center [293, 212] width 587 height 424
drag, startPoint x: 296, startPoint y: 204, endPoint x: 314, endPoint y: 297, distance: 94.4
click at [313, 294] on div at bounding box center [293, 212] width 587 height 424
drag, startPoint x: 164, startPoint y: 281, endPoint x: 388, endPoint y: 301, distance: 224.2
click at [379, 301] on div at bounding box center [293, 212] width 587 height 424
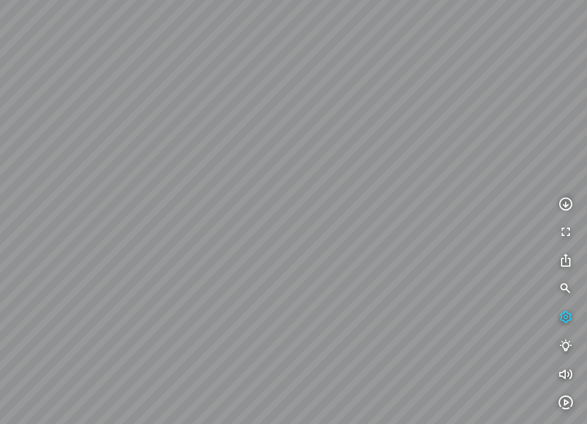
drag, startPoint x: 236, startPoint y: 276, endPoint x: 362, endPoint y: 272, distance: 125.3
click at [360, 272] on div at bounding box center [293, 212] width 587 height 424
drag, startPoint x: 215, startPoint y: 280, endPoint x: 350, endPoint y: 137, distance: 196.4
click at [350, 137] on div at bounding box center [293, 212] width 587 height 424
